Goal: Download file/media: Download file/media

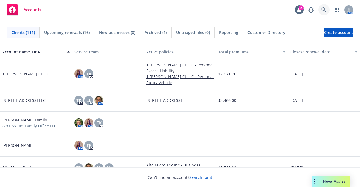
click at [326, 10] on icon at bounding box center [324, 9] width 5 height 5
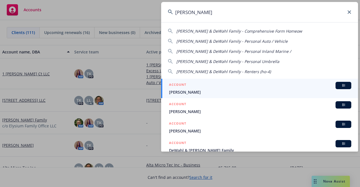
click at [216, 42] on span "[PERSON_NAME] & DeWahl Family - Personal Auto / Vehicle" at bounding box center [233, 41] width 112 height 5
type input "[PERSON_NAME] & DeWahl Family - Personal Auto / Vehicle"
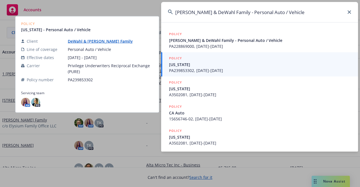
click at [195, 69] on span "PA239853302, [DATE]-[DATE]" at bounding box center [260, 71] width 182 height 6
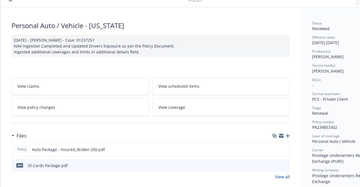
scroll to position [28, 0]
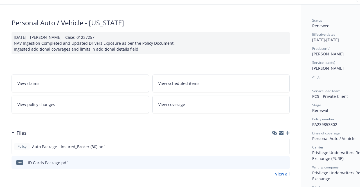
click at [19, 162] on span "pdf" at bounding box center [19, 163] width 7 height 4
click at [275, 162] on icon "download file" at bounding box center [275, 162] width 5 height 5
